Goal: Information Seeking & Learning: Understand process/instructions

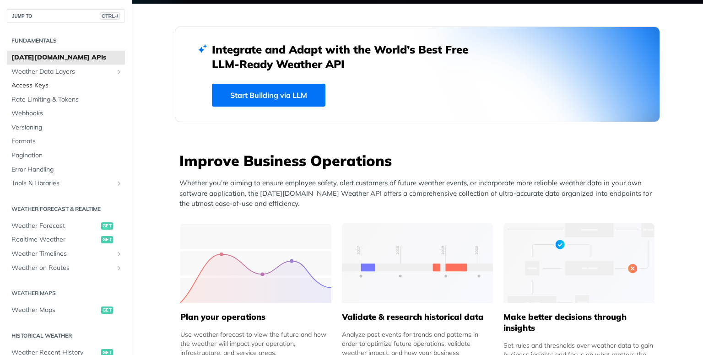
click at [38, 87] on span "Access Keys" at bounding box center [66, 85] width 111 height 9
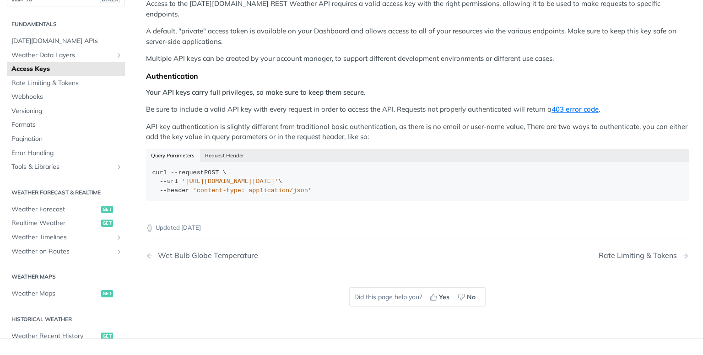
scroll to position [172, 0]
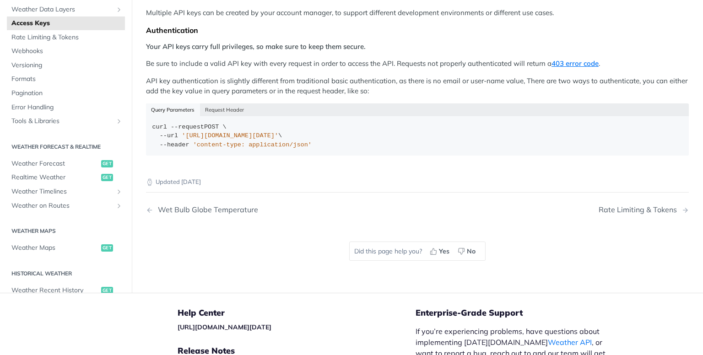
click at [161, 103] on div "Query Parameters Request Header" at bounding box center [417, 109] width 543 height 13
click at [224, 103] on button "Request Header" at bounding box center [224, 109] width 49 height 13
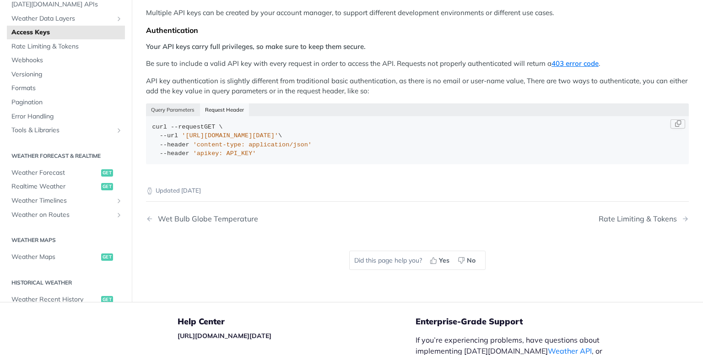
drag, startPoint x: 183, startPoint y: 126, endPoint x: 303, endPoint y: 127, distance: 120.4
click at [278, 132] on span "'[URL][DOMAIN_NAME][DATE]'" at bounding box center [230, 135] width 97 height 7
click at [671, 119] on button "Copy Code" at bounding box center [678, 123] width 15 height 9
copy span "[URL][DOMAIN_NAME][DATE]"
drag, startPoint x: 193, startPoint y: 135, endPoint x: 233, endPoint y: 135, distance: 39.4
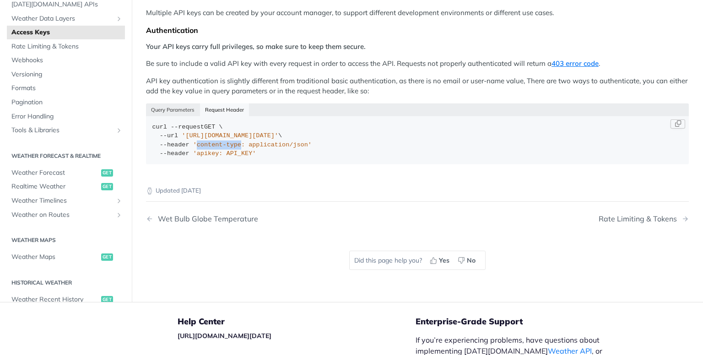
click at [233, 141] on span "'content-type: application/json'" at bounding box center [252, 144] width 119 height 7
copy span "content-type"
click at [244, 138] on div "curl --request GET \ --url '[URL][DOMAIN_NAME][DATE]' \ --header 'content-type:…" at bounding box center [417, 141] width 530 height 36
drag, startPoint x: 241, startPoint y: 133, endPoint x: 293, endPoint y: 136, distance: 51.8
click at [293, 141] on span "'content-type: application/json'" at bounding box center [252, 144] width 119 height 7
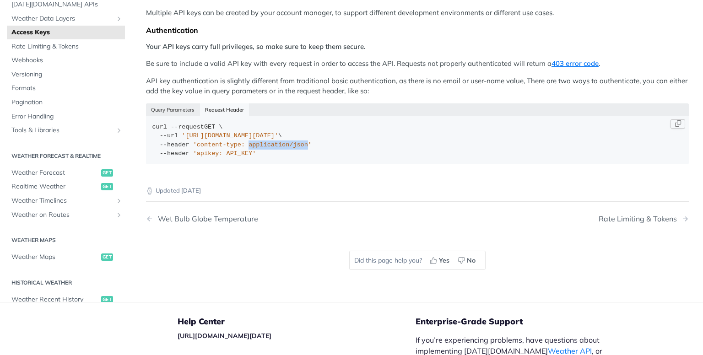
copy span "application/json"
drag, startPoint x: 193, startPoint y: 142, endPoint x: 213, endPoint y: 143, distance: 19.7
click at [213, 150] on span "'apikey: API_KEY'" at bounding box center [224, 153] width 63 height 7
copy span "apikey"
click at [220, 150] on span "'apikey: API_KEY'" at bounding box center [224, 153] width 63 height 7
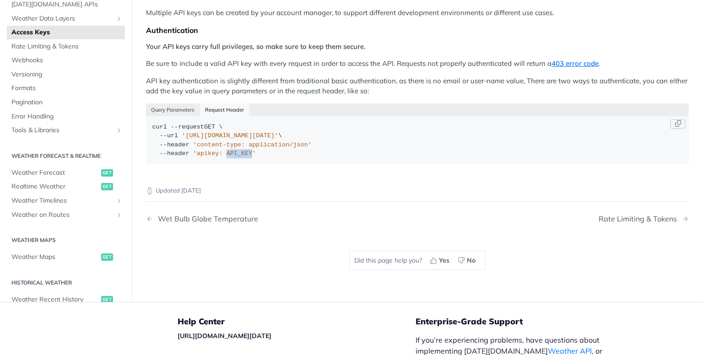
drag, startPoint x: 220, startPoint y: 142, endPoint x: 245, endPoint y: 141, distance: 25.6
click at [245, 150] on span "'apikey: API_KEY'" at bounding box center [224, 153] width 63 height 7
